Goal: Transaction & Acquisition: Purchase product/service

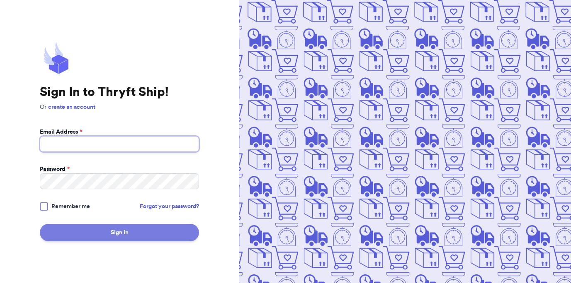
type input "[EMAIL_ADDRESS][DOMAIN_NAME]"
click at [121, 240] on button "Sign In" at bounding box center [119, 232] width 159 height 17
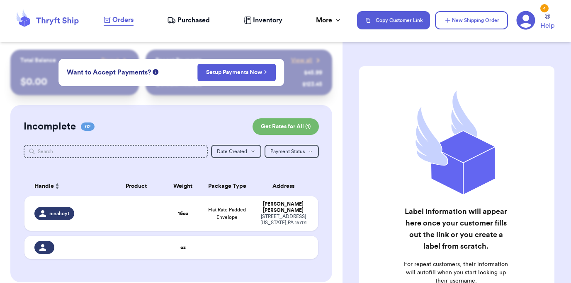
click at [353, 81] on div "Label information will appear here once your customer fills out the link or you…" at bounding box center [456, 208] width 228 height 317
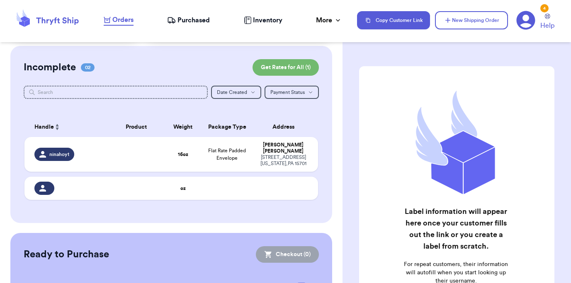
scroll to position [60, 0]
click at [222, 152] on span "Flat Rate Padded Envelope" at bounding box center [227, 154] width 38 height 12
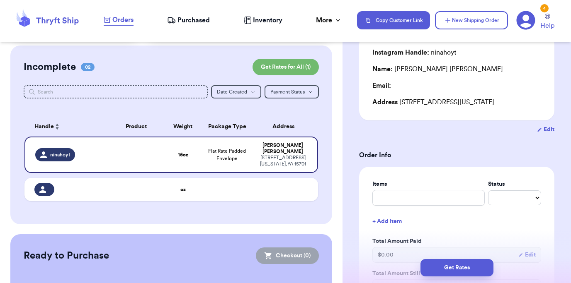
scroll to position [0, 0]
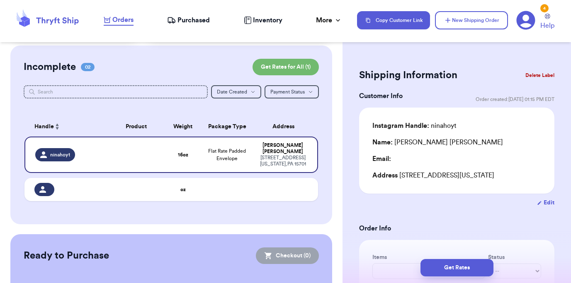
click at [437, 177] on div "Address [STREET_ADDRESS][US_STATE]" at bounding box center [456, 176] width 169 height 10
click at [551, 204] on button "Edit" at bounding box center [545, 203] width 17 height 8
select select "PA"
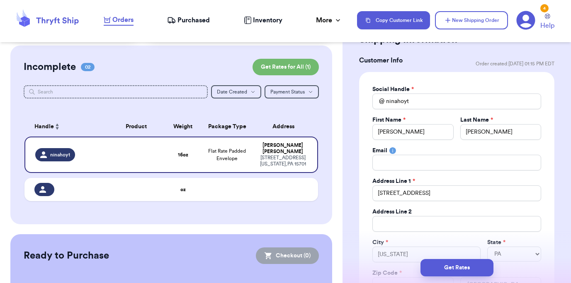
scroll to position [61, 0]
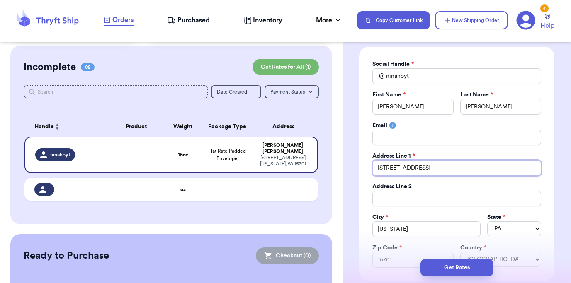
drag, startPoint x: 416, startPoint y: 169, endPoint x: 362, endPoint y: 168, distance: 54.3
click at [362, 168] on div "Social Handle * @ ninahoyt First Name * [PERSON_NAME] Last Name * [PERSON_NAME]…" at bounding box center [456, 164] width 195 height 235
type input "[STREET_ADDRESS]"
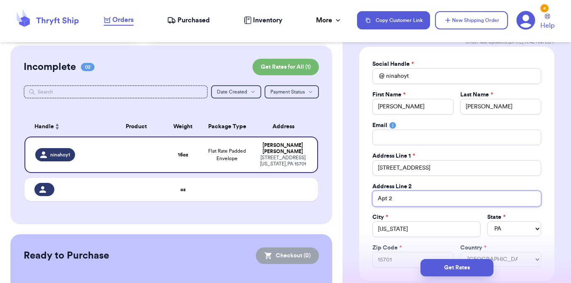
type input "Apt 2"
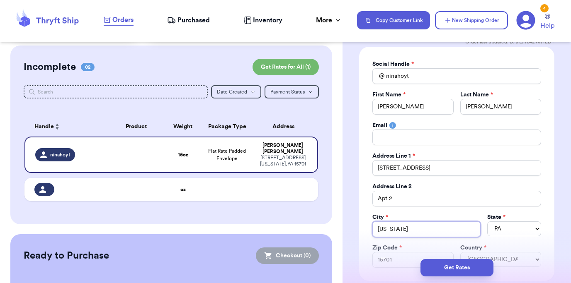
click at [394, 231] on input "[US_STATE]" at bounding box center [426, 230] width 108 height 16
type input "[GEOGRAPHIC_DATA]"
click at [427, 214] on div "City *" at bounding box center [426, 217] width 108 height 8
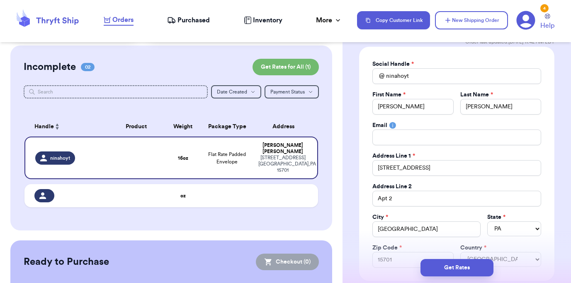
scroll to position [94, 0]
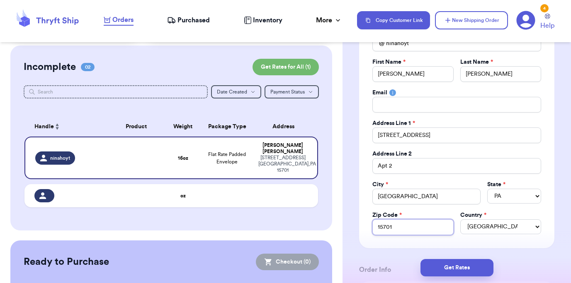
click at [396, 230] on input "15701" at bounding box center [412, 228] width 81 height 16
type input "15217"
click at [464, 213] on label "Country *" at bounding box center [473, 215] width 26 height 8
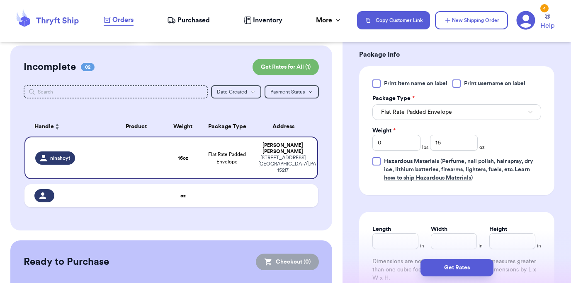
scroll to position [485, 0]
click at [448, 144] on input "16" at bounding box center [454, 142] width 48 height 16
click at [519, 130] on div "Print item name on label Print username on label Package Type * Flat Rate Padde…" at bounding box center [456, 130] width 169 height 103
click at [453, 145] on input "16" at bounding box center [454, 142] width 48 height 16
click at [506, 145] on div "Print item name on label Print username on label Package Type * Flat Rate Padde…" at bounding box center [456, 130] width 169 height 103
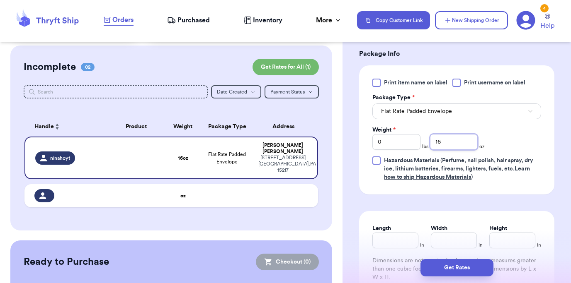
click at [450, 139] on input "16" at bounding box center [454, 142] width 48 height 16
click at [450, 140] on input "16" at bounding box center [454, 142] width 48 height 16
type input "1"
click at [404, 148] on input "0" at bounding box center [396, 142] width 48 height 16
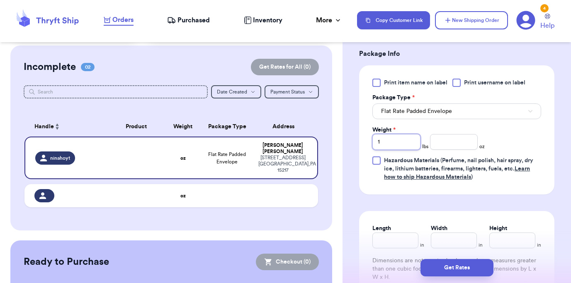
type input "1"
click at [498, 134] on div "Print item name on label Print username on label Package Type * Flat Rate Padde…" at bounding box center [456, 130] width 169 height 103
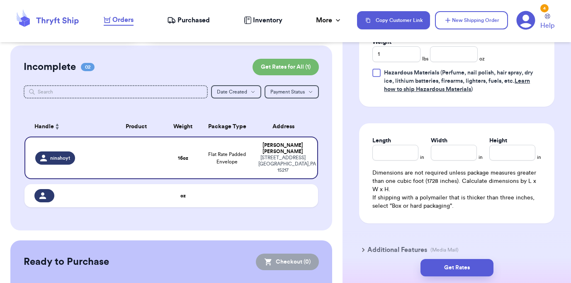
scroll to position [615, 0]
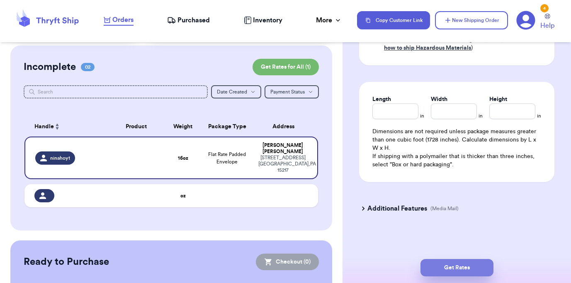
click at [450, 264] on button "Get Rates" at bounding box center [456, 267] width 73 height 17
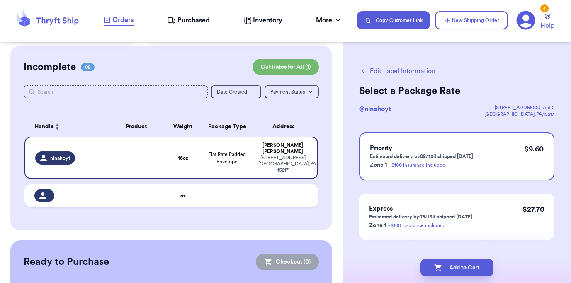
scroll to position [15, 0]
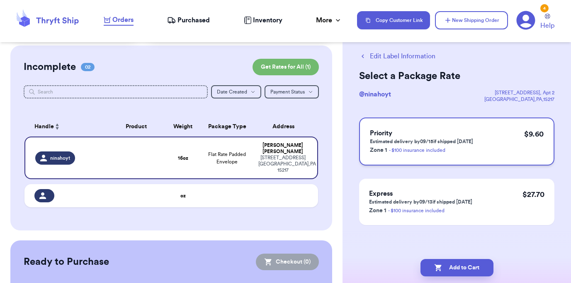
click at [467, 150] on p "Zone 1 - $100 insurance included" at bounding box center [421, 150] width 103 height 10
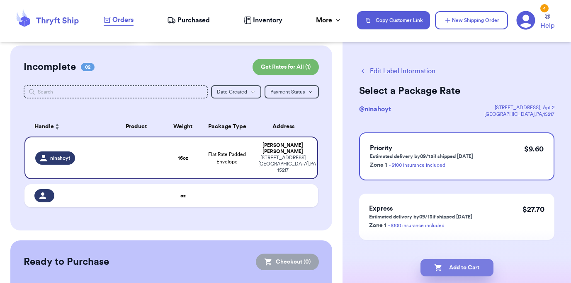
click at [457, 265] on button "Add to Cart" at bounding box center [456, 267] width 73 height 17
checkbox input "true"
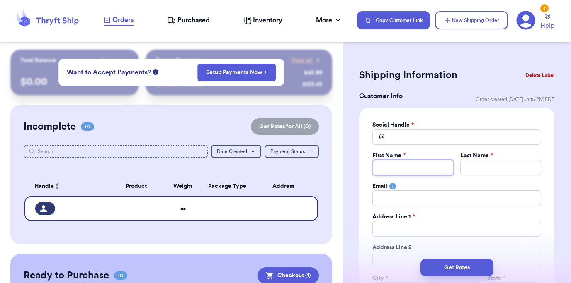
click at [403, 163] on input "Total Amount Paid" at bounding box center [412, 168] width 81 height 16
click at [410, 140] on input "Total Amount Paid" at bounding box center [456, 137] width 169 height 16
type input "m"
type input "mi"
type input "mik"
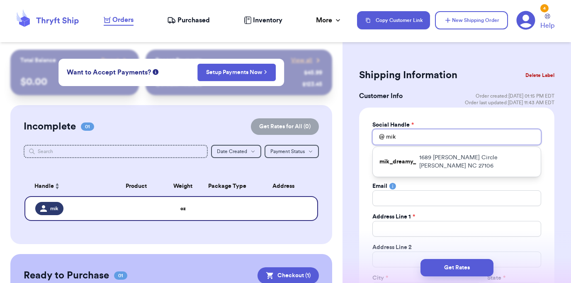
type input "mik_"
type input "mik_d"
type input "mik_dr"
type input "mik_dre"
type input "mik_drea"
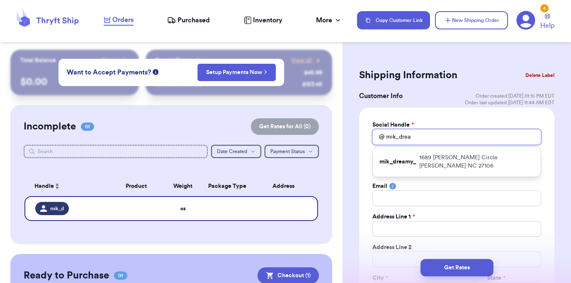
type input "mik_dream"
type input "mik_dreamy"
type input "mik_dreamy_"
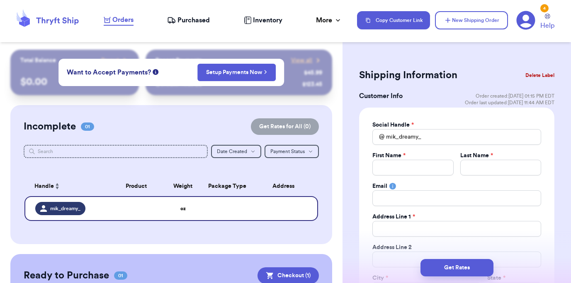
click at [429, 118] on div "Social Handle * @ mik_dreamy_ First Name * Last Name * Email Address Line 1 * A…" at bounding box center [456, 225] width 195 height 235
click at [426, 172] on input "Total Amount Paid" at bounding box center [412, 168] width 81 height 16
type input "M"
type input "Mi"
type input "Mik"
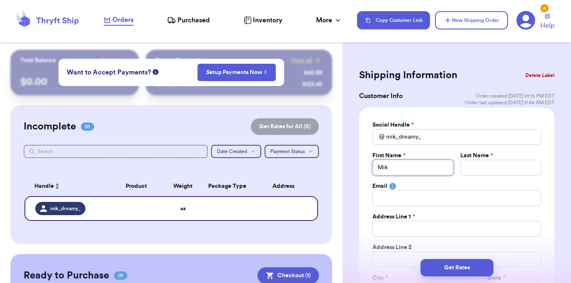
type input "[PERSON_NAME]"
type input "Mikay"
type input "Mikayl"
type input "[PERSON_NAME]"
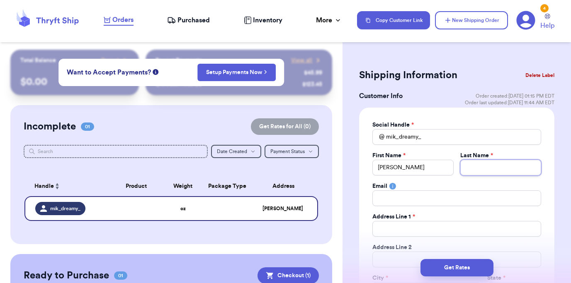
type input "J"
type input "Jo"
type input "Joh"
type input "[PERSON_NAME]"
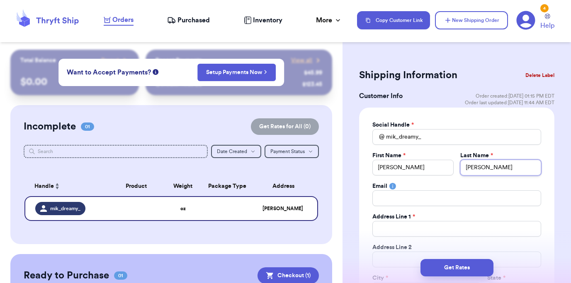
type input "Johnso"
type input "[PERSON_NAME]"
click at [404, 241] on div "Social Handle * @ mik_dreamy_ First Name * [PERSON_NAME] Last Name * [PERSON_NA…" at bounding box center [456, 225] width 169 height 208
click at [404, 233] on input "Total Amount Paid" at bounding box center [456, 229] width 169 height 16
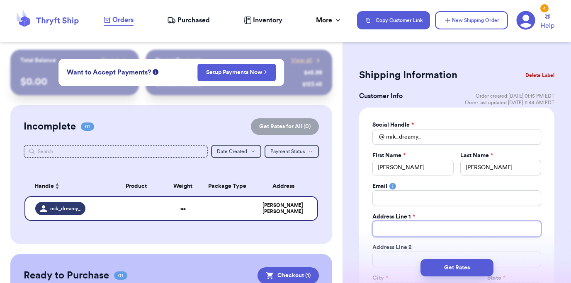
type input "1"
type input "11"
type input "110"
type input "1105"
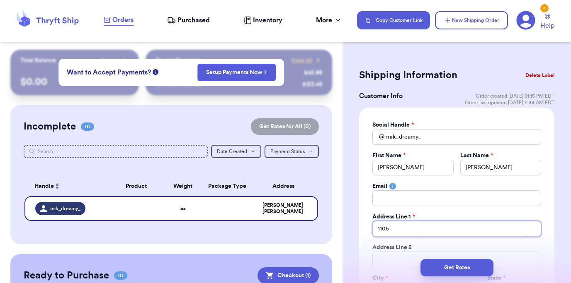
type input "1105 T"
type input "1105 Tu"
type input "1105 Tur"
type input "1105 Turt"
type input "1105 Turtl"
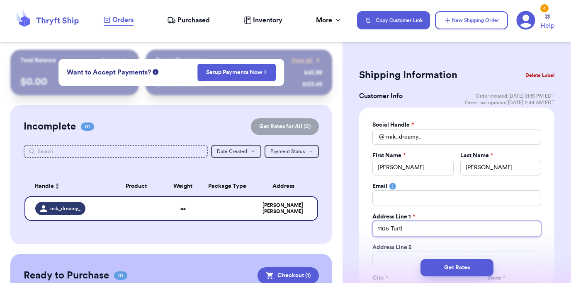
type input "1105 Turtle"
type input "1105 Turtle C"
type input "[STREET_ADDRESS]"
type input "1105 Turtle Cre"
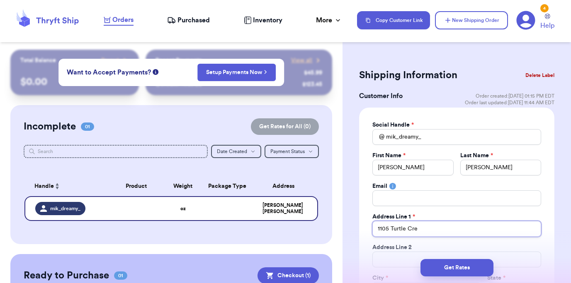
type input "1105 Turtle Cree"
type input "1105 Turtle Creek"
type input "1105 Turtle Creek D"
type input "[STREET_ADDRESS]"
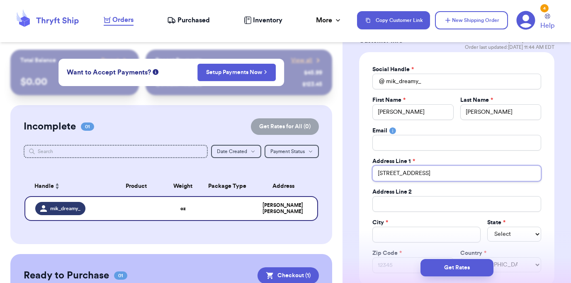
scroll to position [56, 0]
type input "[STREET_ADDRESS]"
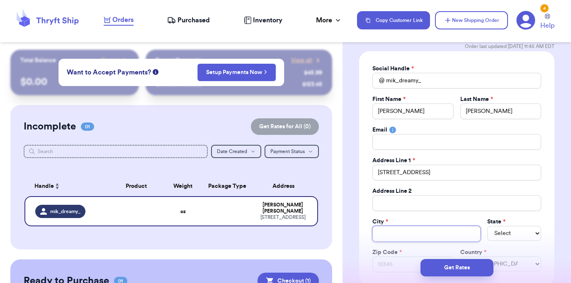
type input "A"
type input "As"
type input "Ash"
type input "[PERSON_NAME]"
type input "Ashev"
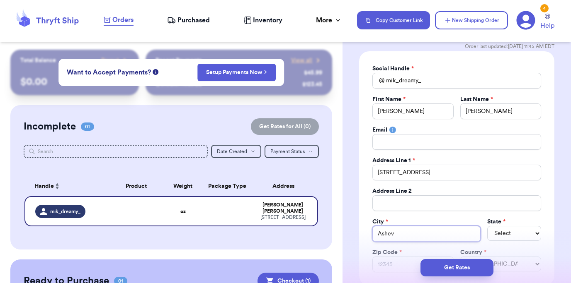
type input "Ashevi"
type input "Ashevil"
type input "Ashevill"
type input "Asheville"
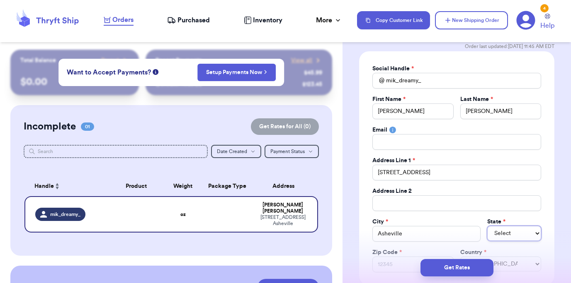
select select "NE"
click at [503, 231] on select "AL AK AZ AR CA CO CT DE DC [GEOGRAPHIC_DATA] [GEOGRAPHIC_DATA] HI ID IL IN IA […" at bounding box center [514, 233] width 54 height 15
select select "NC"
click at [487, 226] on select "AL AK AZ AR CA CO CT DE DC [GEOGRAPHIC_DATA] [GEOGRAPHIC_DATA] HI ID IL IN IA […" at bounding box center [514, 233] width 54 height 15
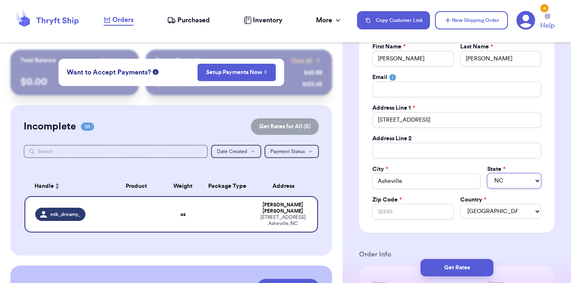
scroll to position [130, 0]
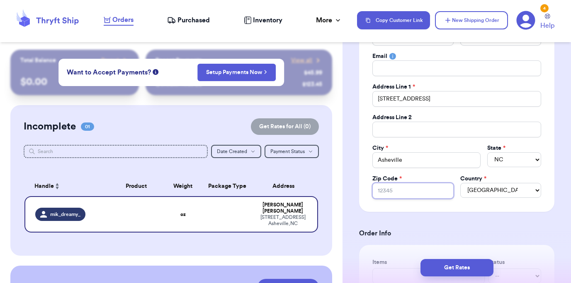
click at [388, 189] on input "Zip Code *" at bounding box center [412, 191] width 81 height 16
type input "2"
type input "28"
type input "288"
type input "2880"
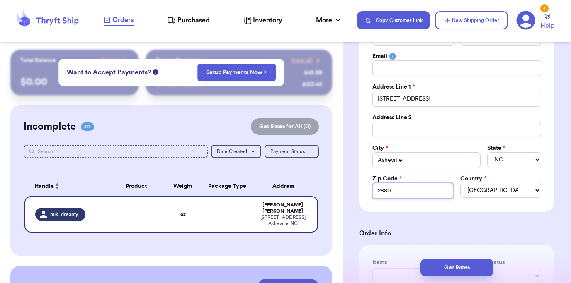
type input "28803"
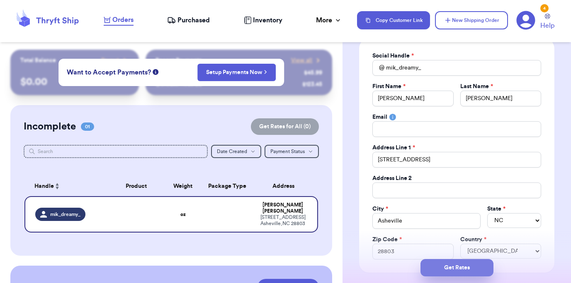
click at [461, 270] on button "Get Rates" at bounding box center [456, 267] width 73 height 17
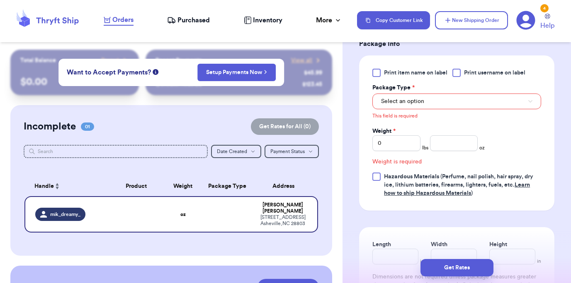
scroll to position [361, 0]
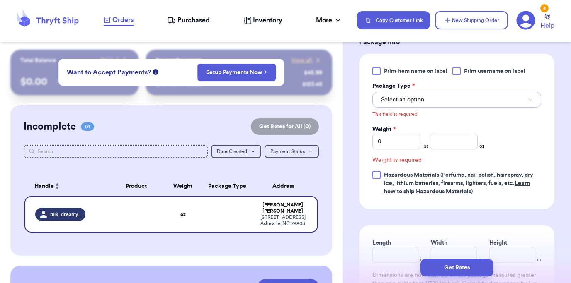
click at [441, 106] on button "Select an option" at bounding box center [456, 100] width 169 height 16
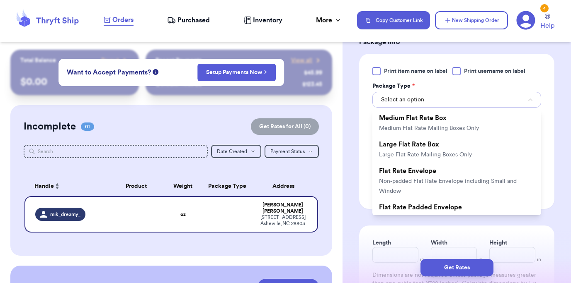
scroll to position [138, 0]
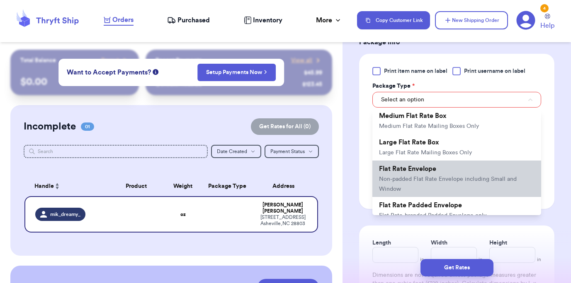
click at [434, 178] on span "Non-padded Flat Rate Envelope including Small and Window" at bounding box center [448, 185] width 138 height 16
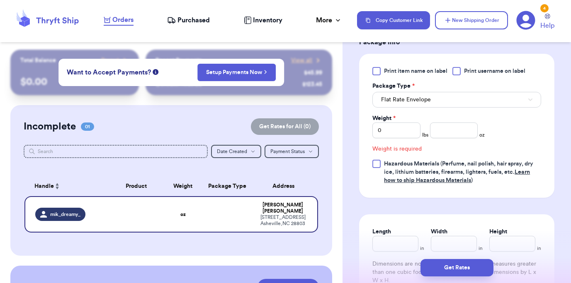
scroll to position [351, 0]
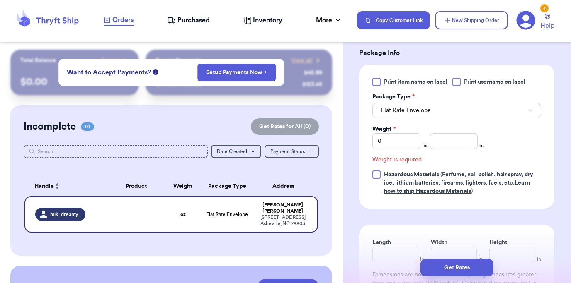
click at [420, 119] on div "Print item name on label Print username on label Package Type * Flat Rate Envel…" at bounding box center [456, 137] width 169 height 118
click at [420, 106] on button "Flat Rate Envelope" at bounding box center [456, 111] width 169 height 16
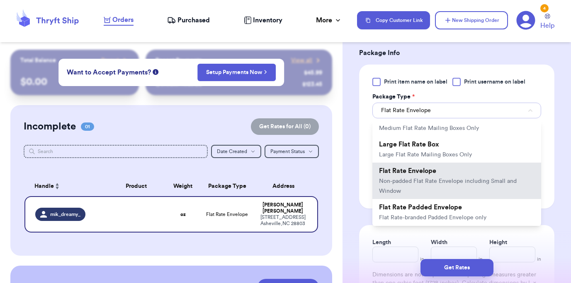
scroll to position [172, 0]
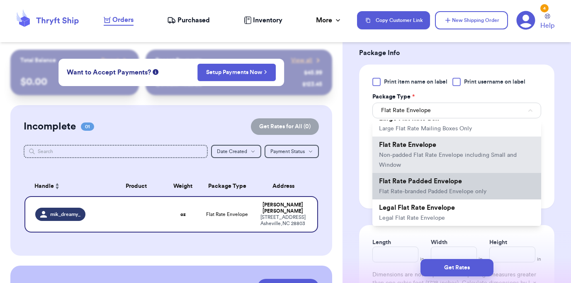
click at [430, 192] on span "Flat Rate-branded Padded Envelope only" at bounding box center [432, 192] width 107 height 6
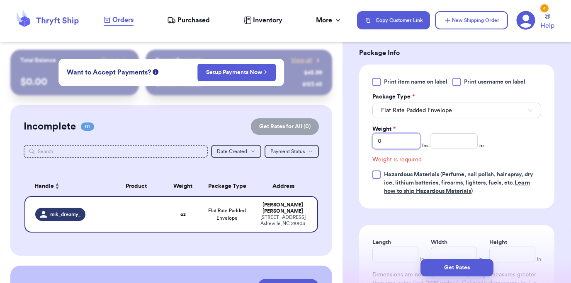
click at [400, 145] on input "0" at bounding box center [396, 141] width 48 height 16
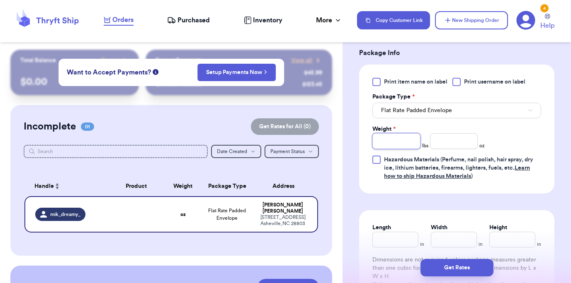
type input "1"
click at [543, 145] on div "Print item name on label Print username on label Package Type * Flat Rate Padde…" at bounding box center [456, 129] width 195 height 129
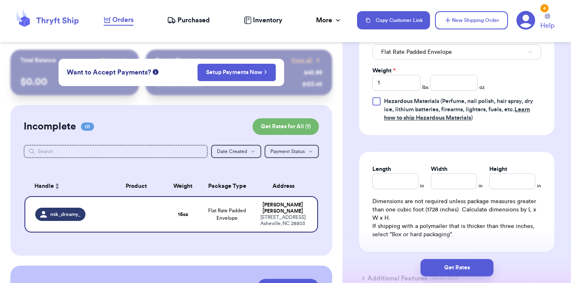
scroll to position [418, 0]
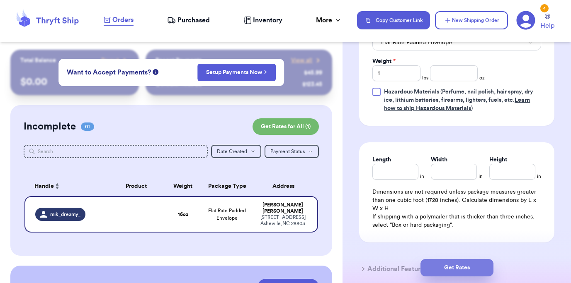
click at [468, 265] on button "Get Rates" at bounding box center [456, 267] width 73 height 17
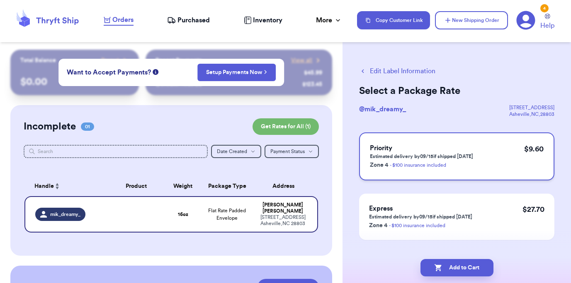
click at [477, 163] on div "Priority Estimated delivery by 09/15 if shipped [DATE] Zone 4 - $100 insurance …" at bounding box center [456, 157] width 195 height 48
click at [471, 263] on button "Add to Cart" at bounding box center [456, 267] width 73 height 17
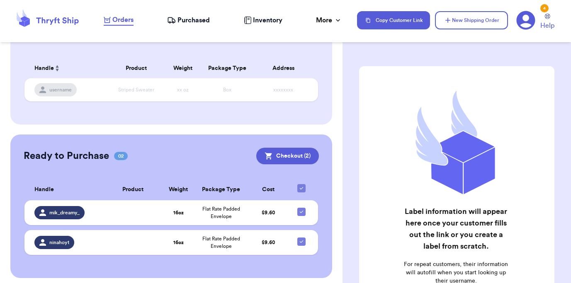
scroll to position [122, 0]
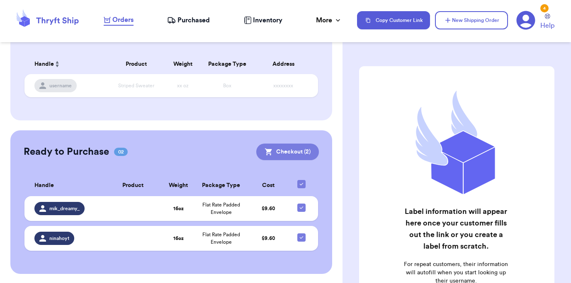
click at [293, 152] on button "Checkout ( 2 )" at bounding box center [287, 152] width 63 height 17
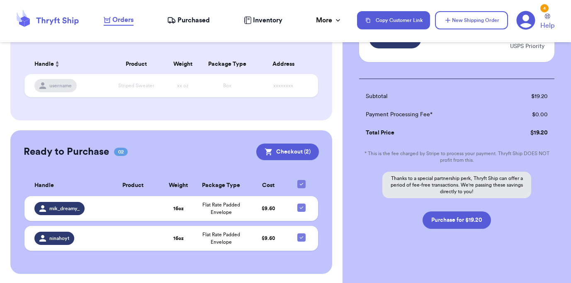
scroll to position [135, 0]
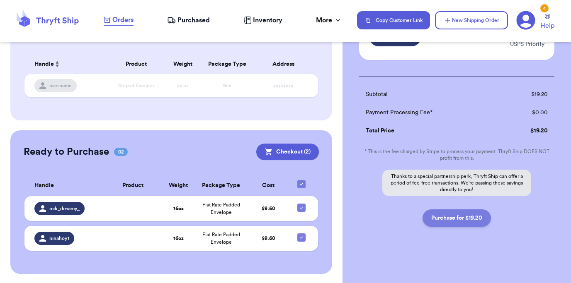
click at [474, 218] on button "Purchase for $19.20" at bounding box center [456, 218] width 68 height 17
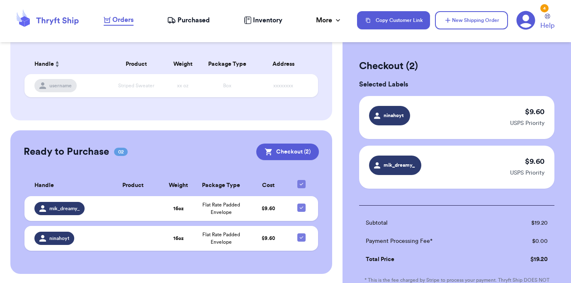
scroll to position [0, 0]
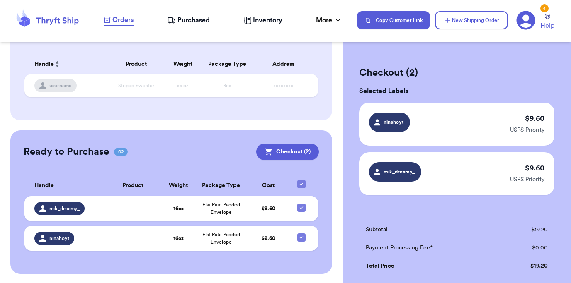
checkbox input "false"
checkbox input "true"
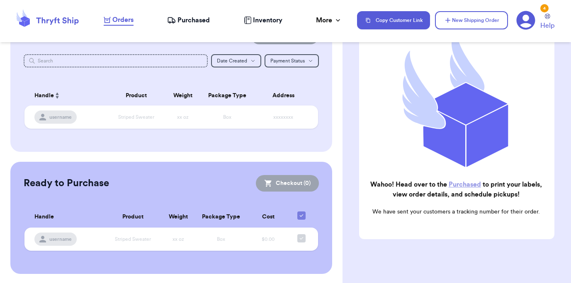
scroll to position [113, 0]
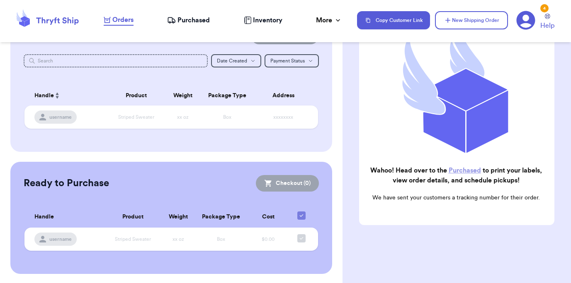
click at [459, 170] on link "Purchased" at bounding box center [464, 170] width 32 height 7
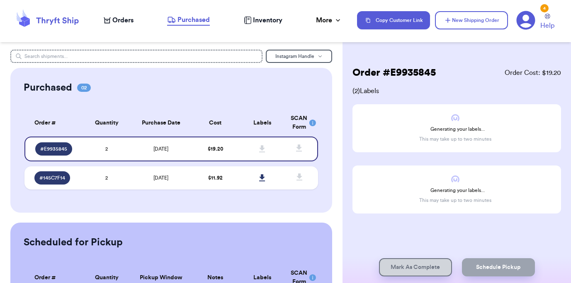
scroll to position [54, 0]
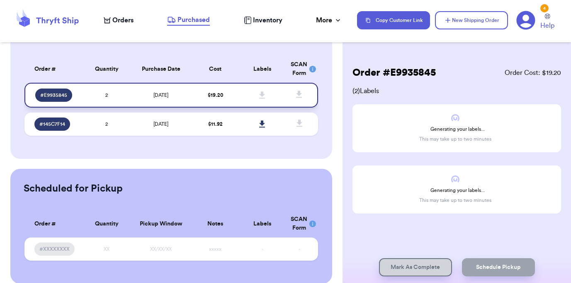
click at [226, 95] on td "$ 19.20" at bounding box center [215, 95] width 47 height 25
click at [529, 17] on icon at bounding box center [525, 20] width 19 height 19
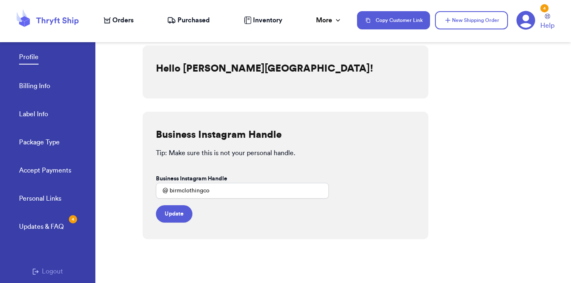
click at [27, 85] on link "Billing Info" at bounding box center [34, 87] width 31 height 12
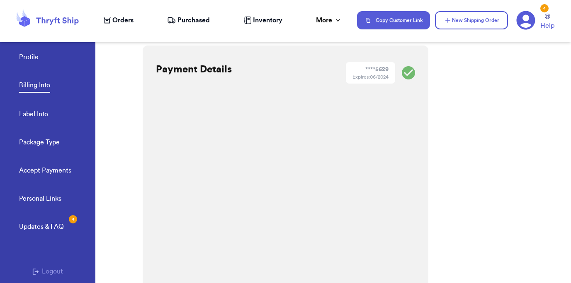
click at [405, 73] on icon at bounding box center [407, 72] width 13 height 13
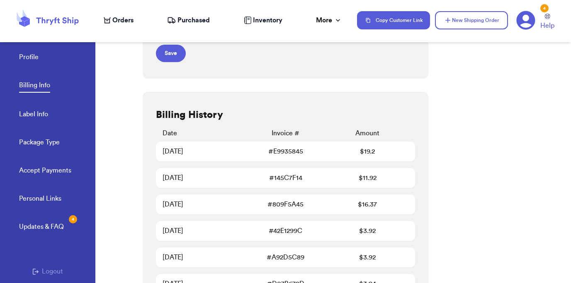
scroll to position [283, 0]
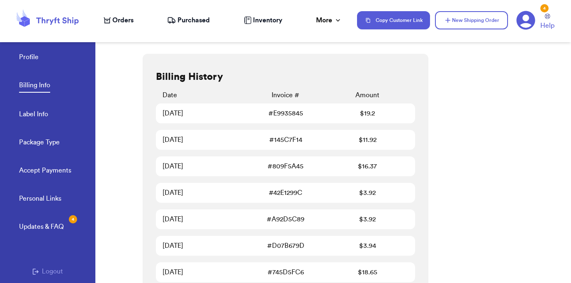
click at [207, 106] on div "[DATE] # E9935845 $ 19.2" at bounding box center [285, 114] width 259 height 20
click at [273, 107] on div "[DATE] # E9935845 $ 19.2" at bounding box center [285, 114] width 259 height 20
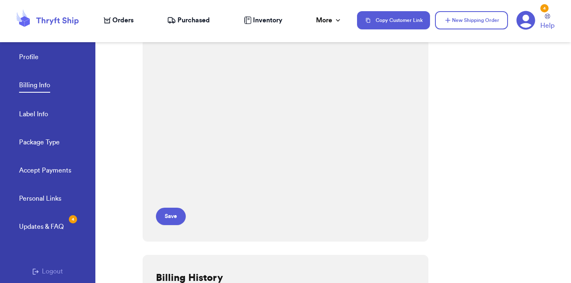
scroll to position [0, 0]
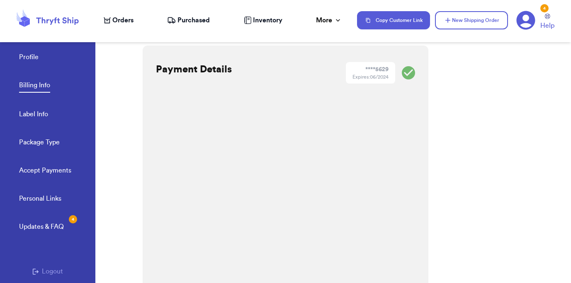
click at [389, 74] on div "**** 5629 Expires: 06/2024" at bounding box center [370, 73] width 49 height 22
click at [415, 74] on div "Payment Details **** 5629 Expires: 06/2024 Save" at bounding box center [285, 185] width 285 height 278
click at [531, 17] on icon at bounding box center [525, 20] width 19 height 19
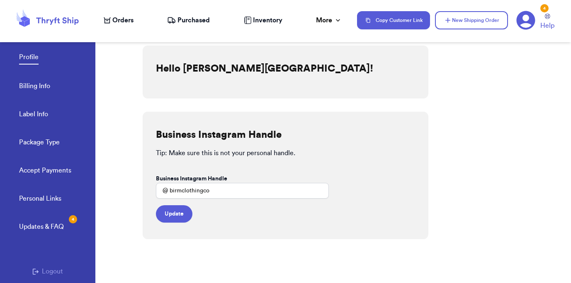
click at [530, 20] on icon at bounding box center [525, 20] width 19 height 19
click at [34, 88] on link "Billing Info" at bounding box center [34, 87] width 31 height 12
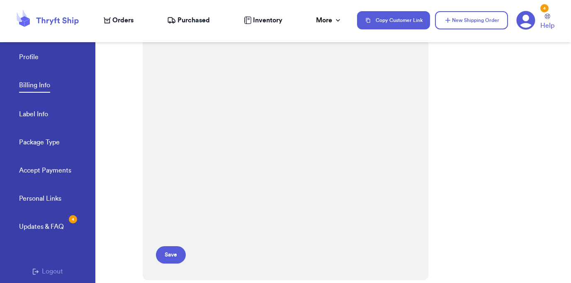
scroll to position [43, 0]
click at [406, 188] on div "Payment Details **** 5629 Expires: 06/2024 Save" at bounding box center [285, 141] width 285 height 278
click at [168, 253] on button "Save" at bounding box center [171, 254] width 30 height 17
click at [381, 73] on div "**** 2005" at bounding box center [376, 69] width 24 height 8
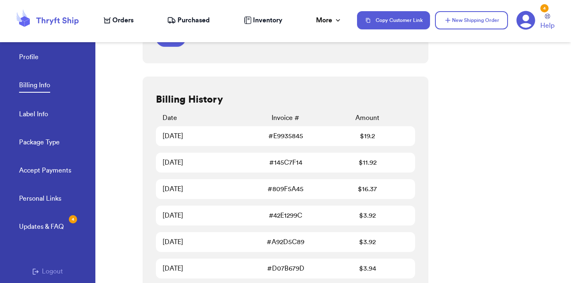
scroll to position [221, 0]
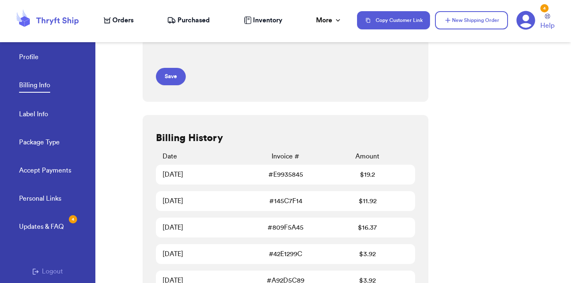
click at [339, 173] on div "$ 19.2" at bounding box center [367, 175] width 82 height 10
click at [188, 170] on div "[DATE]" at bounding box center [203, 175] width 82 height 10
click at [275, 170] on link "# E9935845" at bounding box center [285, 175] width 35 height 10
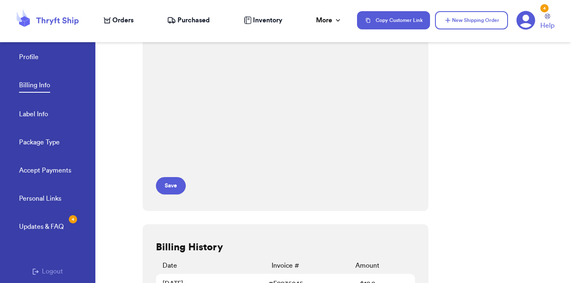
scroll to position [0, 0]
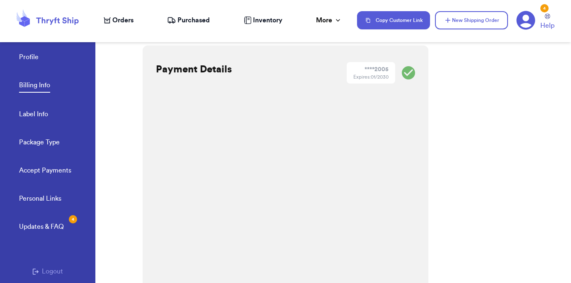
click at [43, 227] on div "Updates & FAQ 4" at bounding box center [41, 227] width 45 height 10
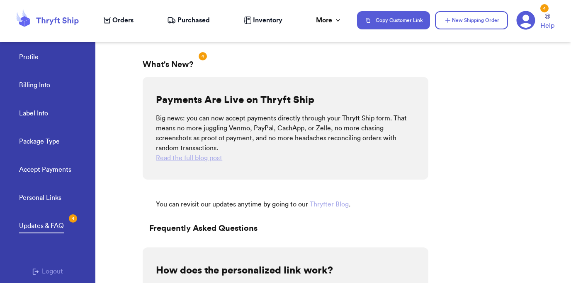
click at [43, 198] on link "Personal Links" at bounding box center [40, 199] width 42 height 12
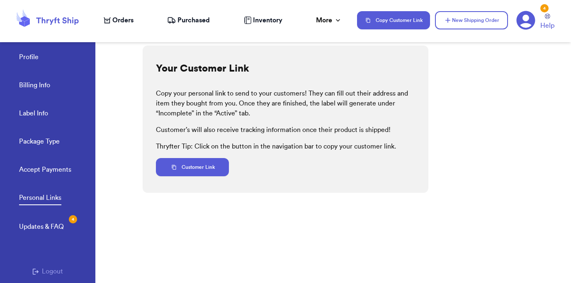
click at [55, 169] on link "Accept Payments" at bounding box center [45, 171] width 52 height 12
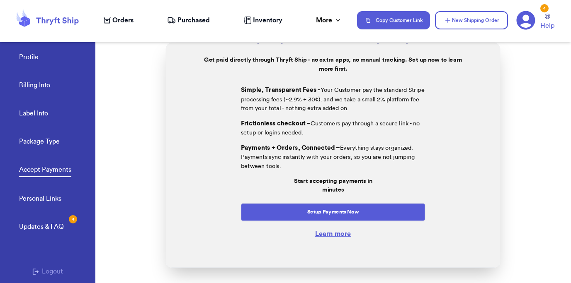
scroll to position [53, 0]
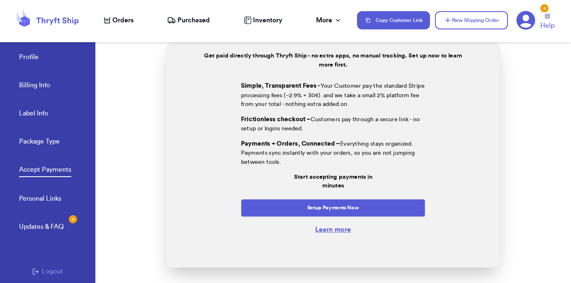
click at [47, 87] on link "Billing Info" at bounding box center [34, 86] width 31 height 12
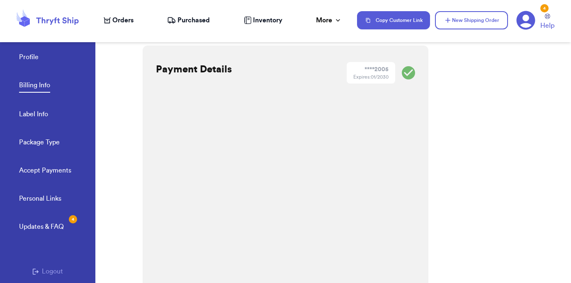
click at [39, 114] on link "Label Info" at bounding box center [33, 115] width 29 height 12
select select "PA"
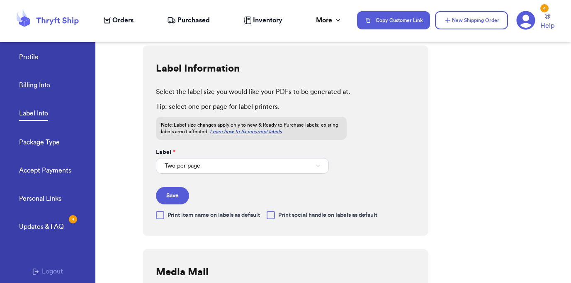
click at [33, 56] on link "Profile" at bounding box center [28, 58] width 19 height 12
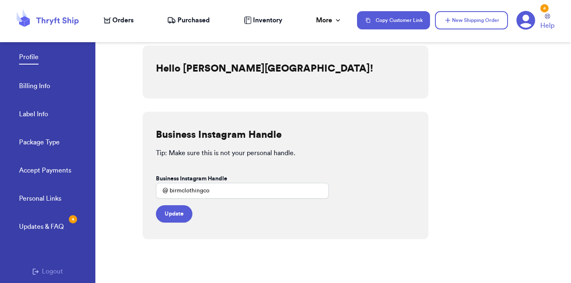
click at [34, 58] on link "Profile" at bounding box center [28, 58] width 19 height 12
click at [192, 20] on span "Purchased" at bounding box center [193, 20] width 32 height 10
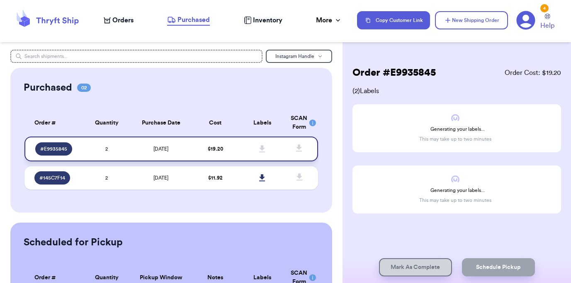
click at [264, 147] on icon at bounding box center [262, 148] width 6 height 7
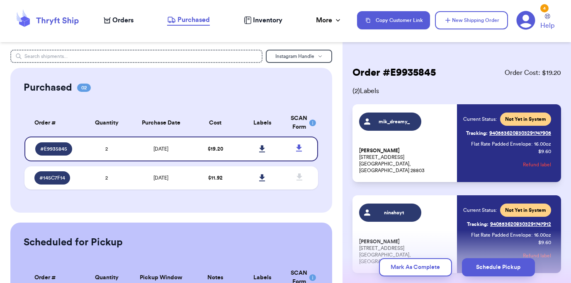
click at [310, 124] on rect at bounding box center [312, 123] width 7 height 7
click at [263, 148] on icon at bounding box center [262, 148] width 6 height 7
click at [337, 182] on div "Instagram Handle Purchased 02 Order # Qty Labels SCAN # E9935845 2 # 145C7F14 2…" at bounding box center [171, 194] width 342 height 288
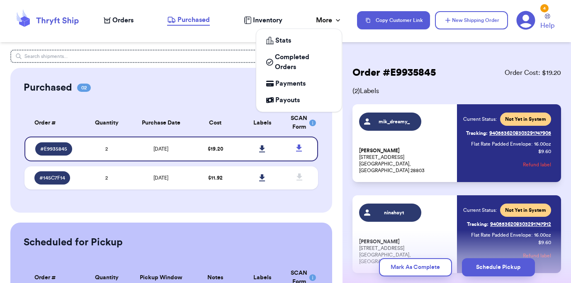
click at [334, 20] on icon at bounding box center [338, 20] width 8 height 8
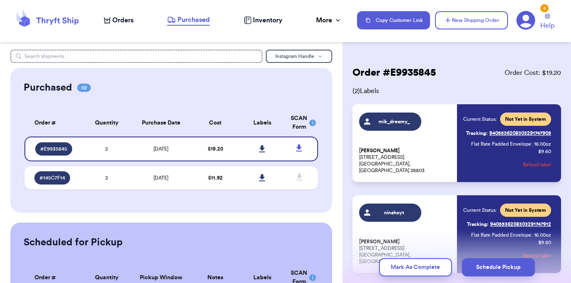
click at [126, 20] on span "Orders" at bounding box center [122, 20] width 21 height 10
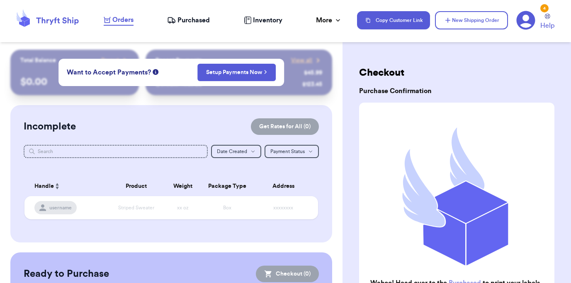
click at [175, 18] on icon at bounding box center [171, 20] width 9 height 8
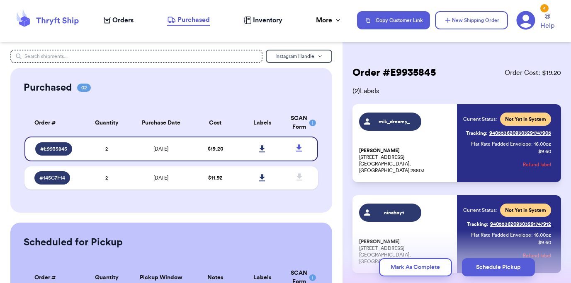
click at [265, 19] on span "Inventory" at bounding box center [267, 20] width 29 height 10
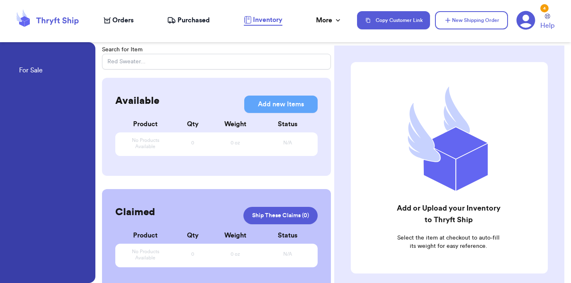
click at [196, 20] on span "Purchased" at bounding box center [193, 20] width 32 height 10
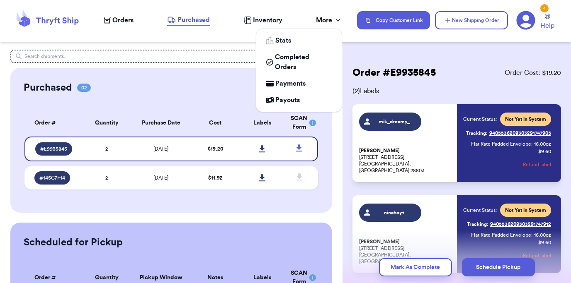
click at [328, 18] on div "More" at bounding box center [329, 20] width 26 height 10
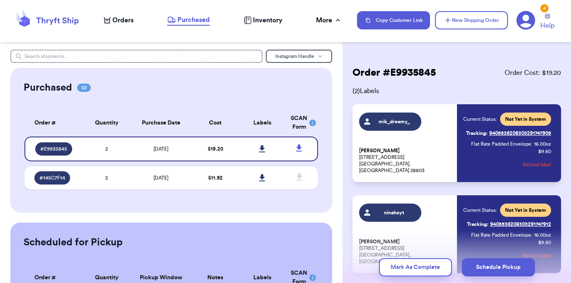
click at [462, 46] on div "Order # E9935845 Order Cost: $ 19.20 ( 2 ) Labels mik_dreamy_ [PERSON_NAME] [ST…" at bounding box center [456, 141] width 228 height 283
click at [526, 20] on icon at bounding box center [525, 20] width 19 height 19
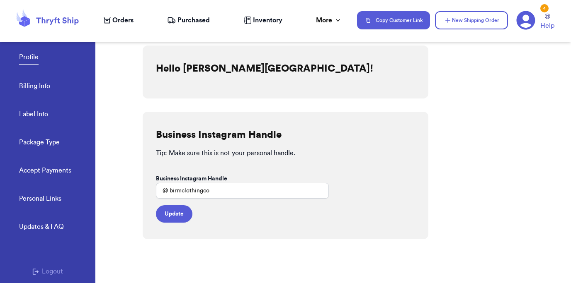
click at [30, 85] on link "Billing Info" at bounding box center [34, 87] width 31 height 12
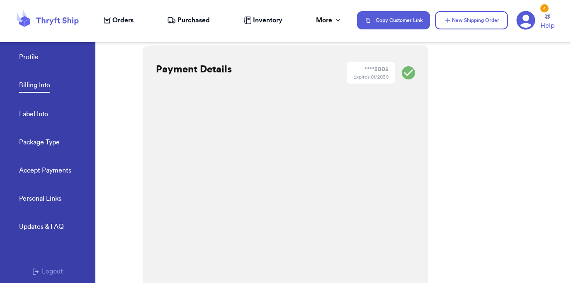
click at [368, 76] on div "Expires: 01/2030" at bounding box center [370, 77] width 35 height 7
click at [406, 76] on icon at bounding box center [407, 72] width 13 height 13
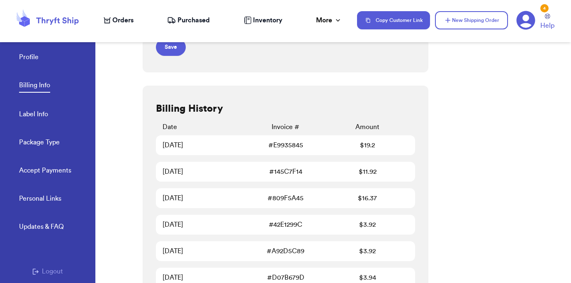
scroll to position [309, 0]
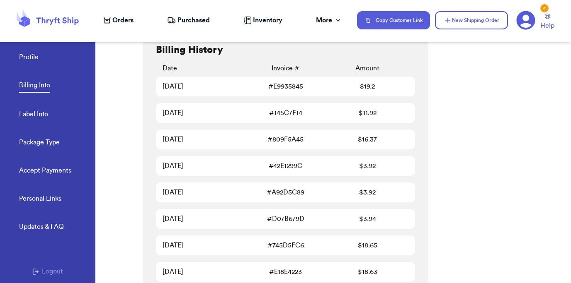
click at [381, 82] on div "$ 19.2" at bounding box center [367, 87] width 82 height 10
click at [365, 88] on div "$ 19.2" at bounding box center [367, 87] width 82 height 10
click at [266, 91] on div "# E9935845" at bounding box center [285, 87] width 82 height 10
click at [283, 89] on link "# E9935845" at bounding box center [285, 87] width 35 height 10
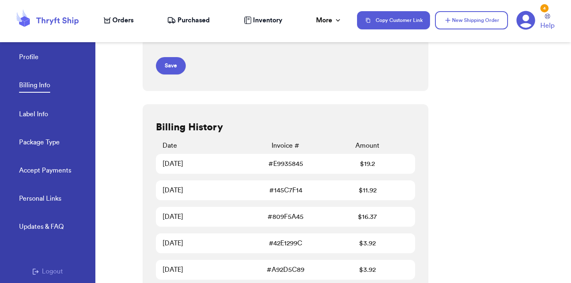
scroll to position [0, 0]
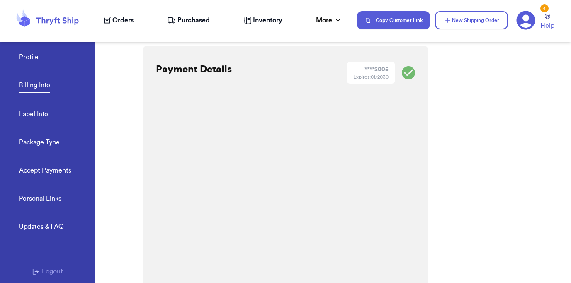
click at [188, 24] on span "Purchased" at bounding box center [193, 20] width 32 height 10
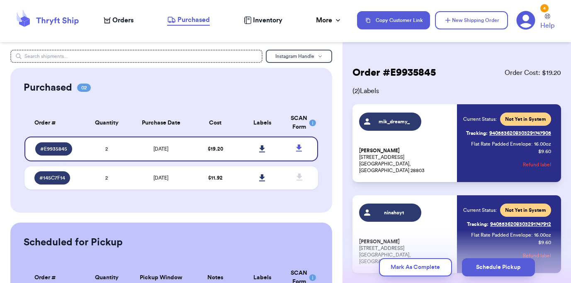
click at [330, 112] on div "Purchased 02 Order # Qty Labels SCAN # E9935845 2 # 145C7F14 2 Order # Quantity…" at bounding box center [171, 140] width 322 height 145
click at [334, 131] on div "Instagram Handle Purchased 02 Order # Qty Labels SCAN # E9935845 2 # 145C7F14 2…" at bounding box center [171, 194] width 342 height 288
click at [344, 151] on div "Order # E9935845 Order Cost: $ 19.20 ( 2 ) Labels mik_dreamy_ [PERSON_NAME] [ST…" at bounding box center [456, 195] width 228 height 290
click at [346, 151] on div "Order # E9935845 Order Cost: $ 19.20 ( 2 ) Labels mik_dreamy_ [PERSON_NAME] [ST…" at bounding box center [456, 195] width 228 height 290
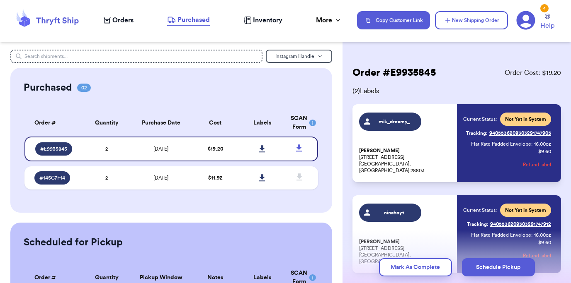
click at [346, 151] on div "Order # E9935845 Order Cost: $ 19.20 ( 2 ) Labels mik_dreamy_ [PERSON_NAME] [ST…" at bounding box center [456, 195] width 228 height 290
click at [335, 152] on div "Instagram Handle Purchased 02 Order # Qty Labels SCAN # E9935845 2 # 145C7F14 2…" at bounding box center [171, 194] width 342 height 288
click at [346, 153] on div "Order # E9935845 Order Cost: $ 19.20 ( 2 ) Labels mik_dreamy_ [PERSON_NAME] [ST…" at bounding box center [456, 195] width 228 height 290
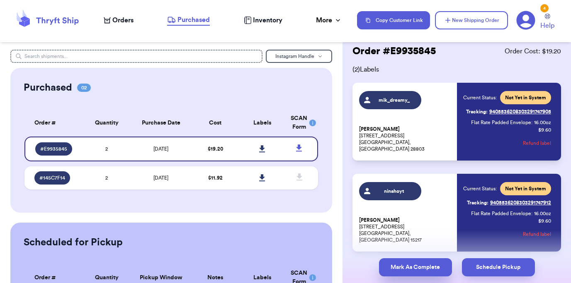
click at [424, 265] on button "Mark As Complete" at bounding box center [415, 268] width 73 height 18
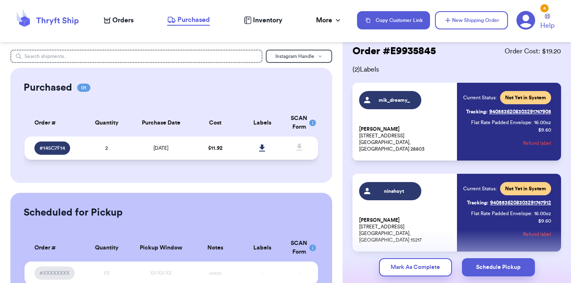
click at [242, 157] on td at bounding box center [262, 148] width 47 height 23
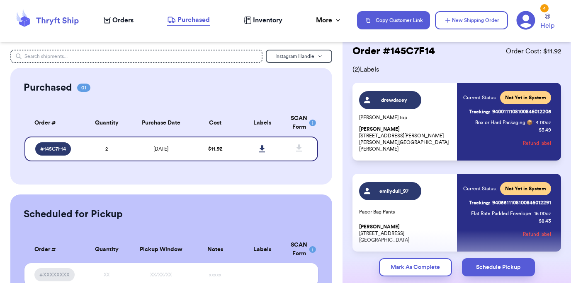
scroll to position [56, 0]
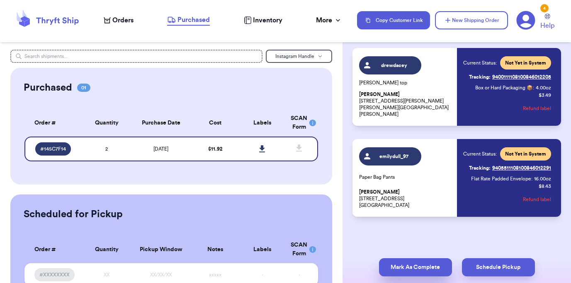
click at [429, 268] on button "Mark As Complete" at bounding box center [415, 268] width 73 height 18
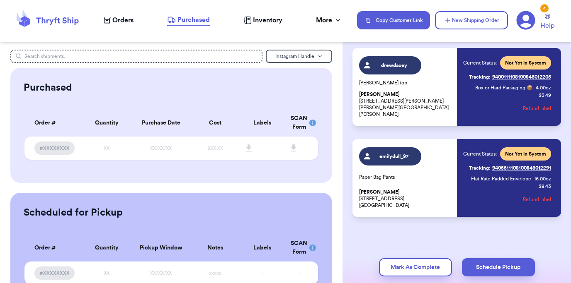
scroll to position [0, 0]
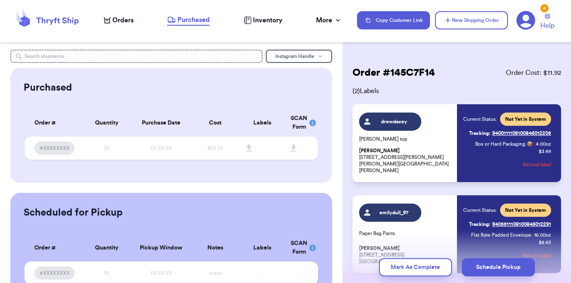
click at [169, 19] on icon at bounding box center [171, 20] width 9 height 8
click at [114, 19] on span "Orders" at bounding box center [122, 20] width 21 height 10
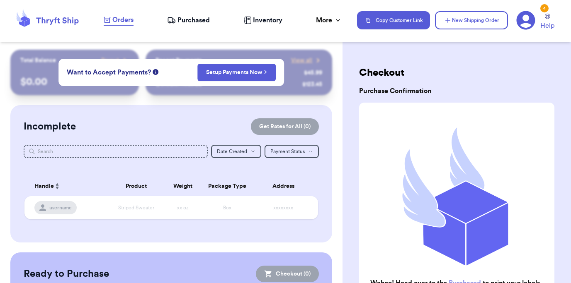
click at [204, 17] on span "Purchased" at bounding box center [193, 20] width 32 height 10
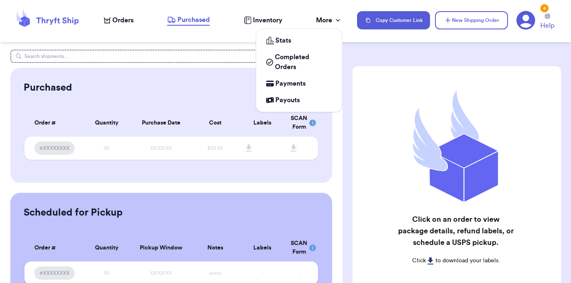
click at [338, 19] on icon at bounding box center [338, 20] width 8 height 8
click at [300, 60] on span "Completed Orders" at bounding box center [303, 62] width 57 height 20
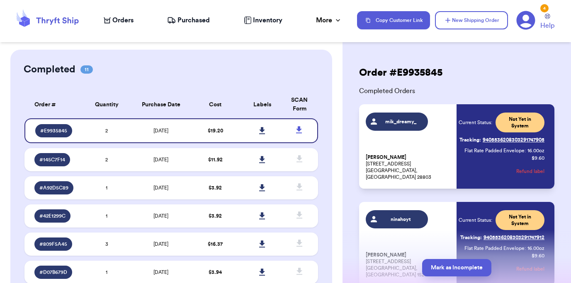
click at [323, 146] on div "Completed 11 Order # Qty Labels SCAN # E9935845 2 # 145C7F14 2 # A92D5C89 1 # 4…" at bounding box center [171, 249] width 322 height 399
click at [542, 11] on div "4" at bounding box center [544, 8] width 8 height 8
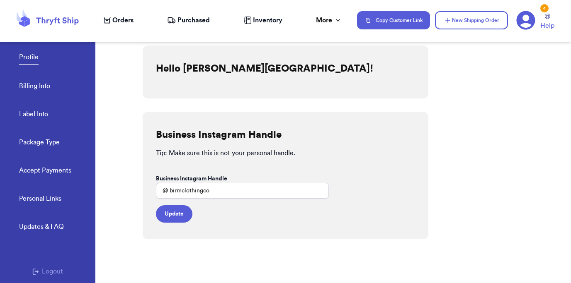
scroll to position [53, 0]
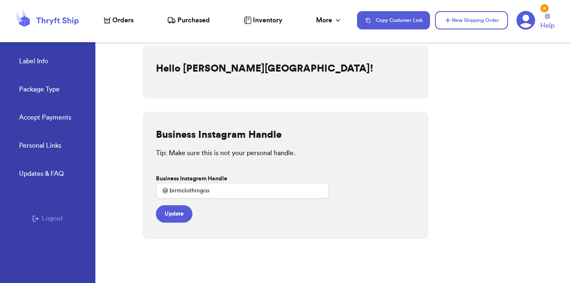
click at [45, 165] on div "Personal Links Updates & FAQ" at bounding box center [57, 169] width 76 height 56
click at [45, 170] on div "Updates & FAQ" at bounding box center [41, 174] width 45 height 10
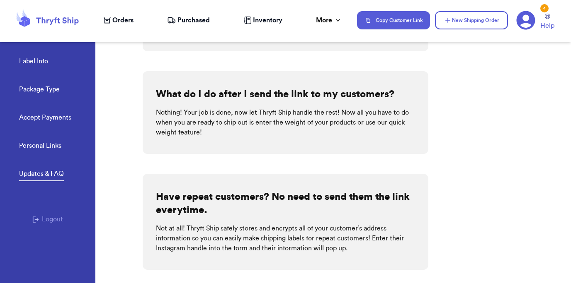
scroll to position [402, 0]
click at [366, 184] on div "Have repeat customers? No need to send them the link everytime. Not at all! Thr…" at bounding box center [285, 222] width 285 height 96
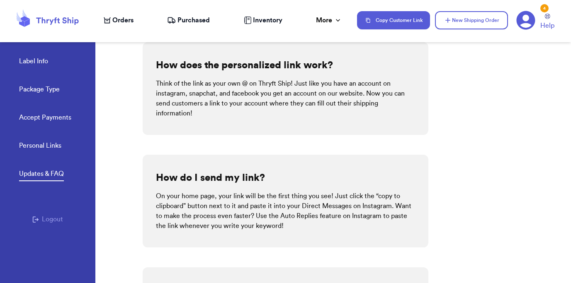
scroll to position [0, 0]
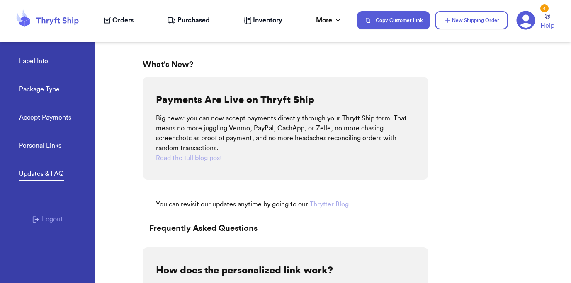
click at [353, 179] on div "Payments Are Live on Thryft Ship Big news: you can now accept payments directly…" at bounding box center [285, 128] width 285 height 103
click at [31, 145] on link "Personal Links" at bounding box center [40, 147] width 42 height 12
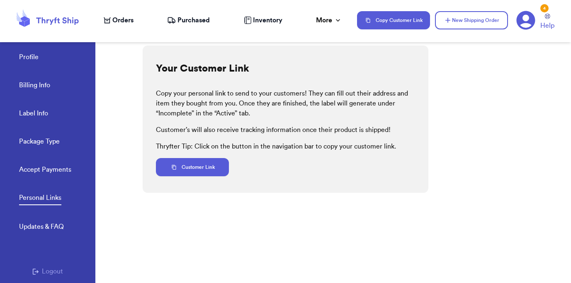
click at [38, 167] on link "Accept Payments" at bounding box center [45, 171] width 52 height 12
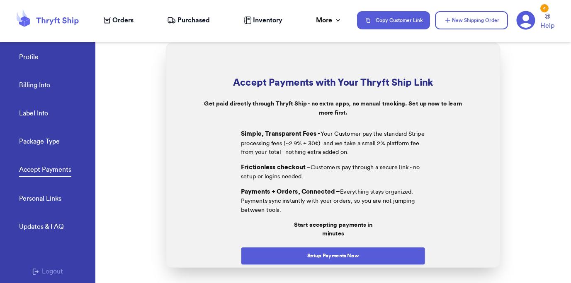
click at [38, 146] on link "Package Type" at bounding box center [39, 143] width 41 height 12
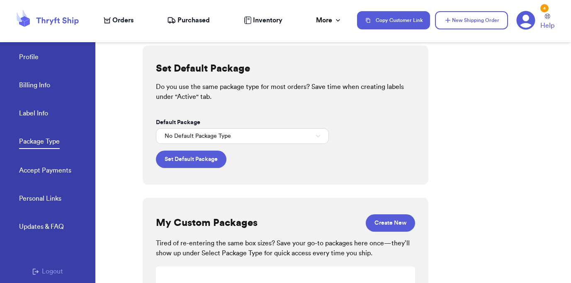
click at [37, 121] on div "Profile Billing Info Label Info Package Type Accept Payments" at bounding box center [57, 111] width 76 height 165
click at [37, 112] on link "Label Info" at bounding box center [33, 115] width 29 height 12
select select "PA"
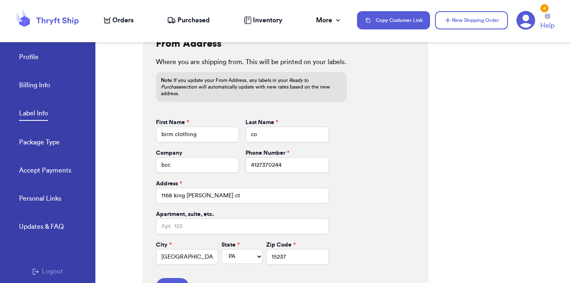
scroll to position [359, 0]
click at [194, 189] on input "1168 king [PERSON_NAME] ct" at bounding box center [242, 197] width 172 height 16
type input "[STREET_ADDRESS]"
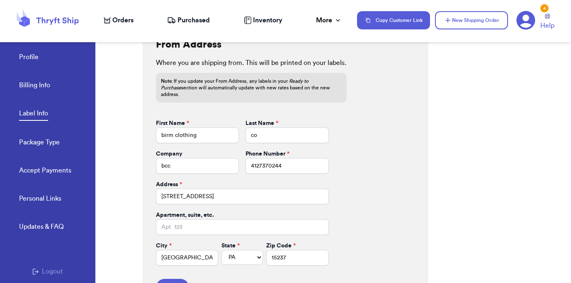
click at [359, 208] on div "From Address Where you are shipping from. This will be printed on your labels. …" at bounding box center [285, 168] width 285 height 292
click at [198, 254] on input "[GEOGRAPHIC_DATA]" at bounding box center [187, 258] width 62 height 16
type input "[US_STATE]"
click at [376, 222] on div "From Address Where you are shipping from. This will be printed on your labels. …" at bounding box center [285, 168] width 285 height 292
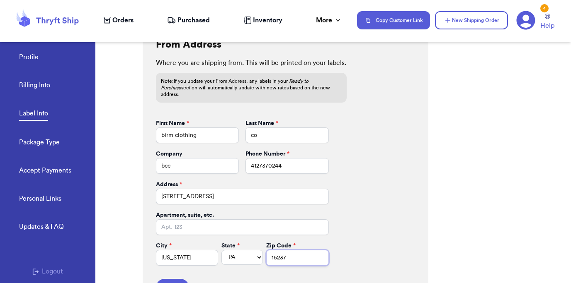
click at [292, 250] on input "15237" at bounding box center [297, 258] width 62 height 16
type input "15701"
click at [376, 179] on div "From Address Where you are shipping from. This will be printed on your labels. …" at bounding box center [285, 168] width 285 height 292
click at [208, 128] on input "birm clothing" at bounding box center [197, 136] width 83 height 16
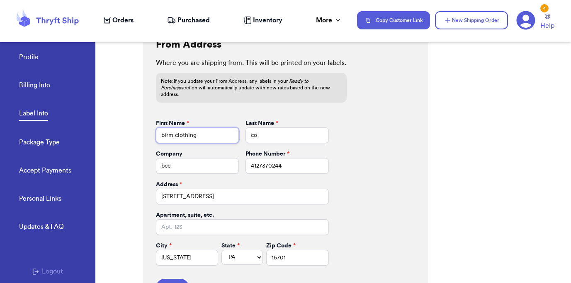
click at [208, 128] on input "birm clothing" at bounding box center [197, 136] width 83 height 16
click at [380, 136] on div "From Address Where you are shipping from. This will be printed on your labels. …" at bounding box center [285, 168] width 285 height 292
click at [168, 158] on input "bcc" at bounding box center [197, 166] width 83 height 16
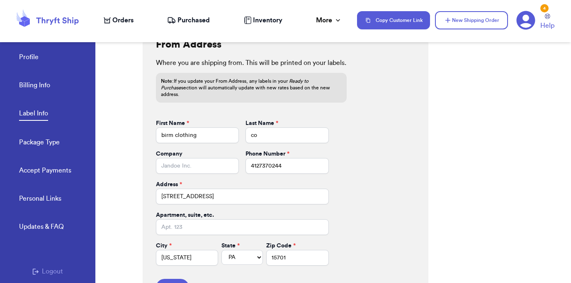
click at [358, 120] on div "From Address Where you are shipping from. This will be printed on your labels. …" at bounding box center [285, 168] width 285 height 292
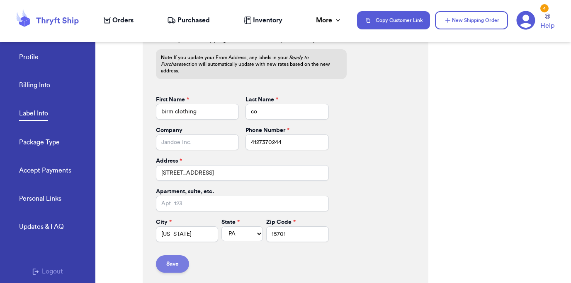
click at [179, 256] on button "Save" at bounding box center [172, 264] width 33 height 17
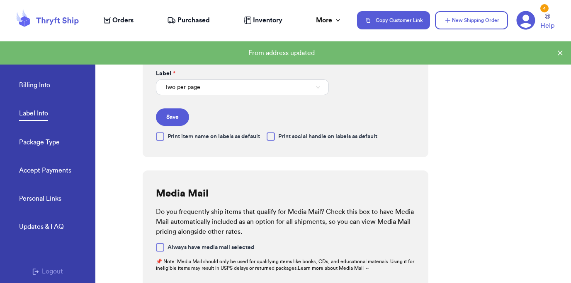
scroll to position [0, 0]
